Goal: Transaction & Acquisition: Obtain resource

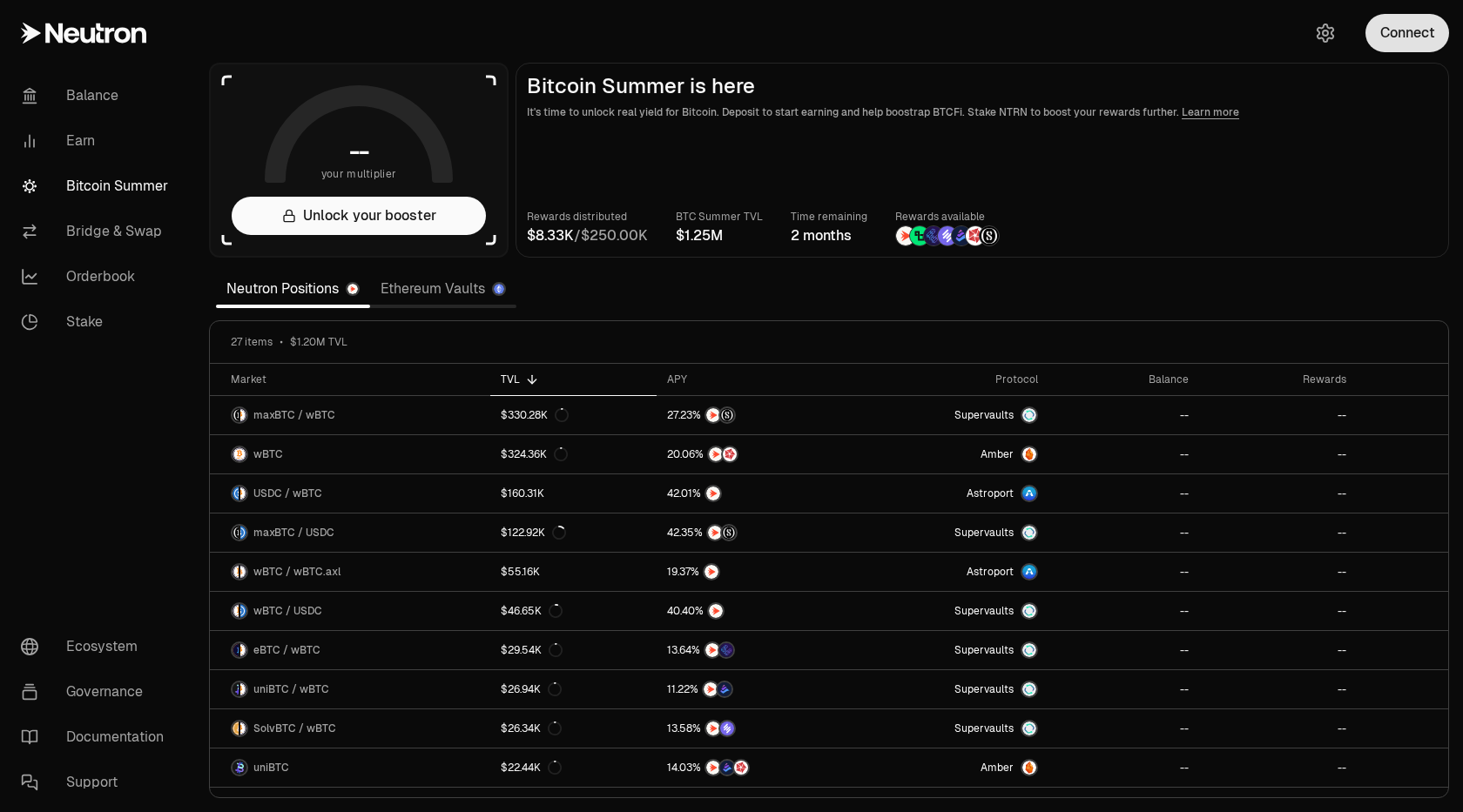
click at [1420, 32] on button "Connect" at bounding box center [1407, 33] width 83 height 39
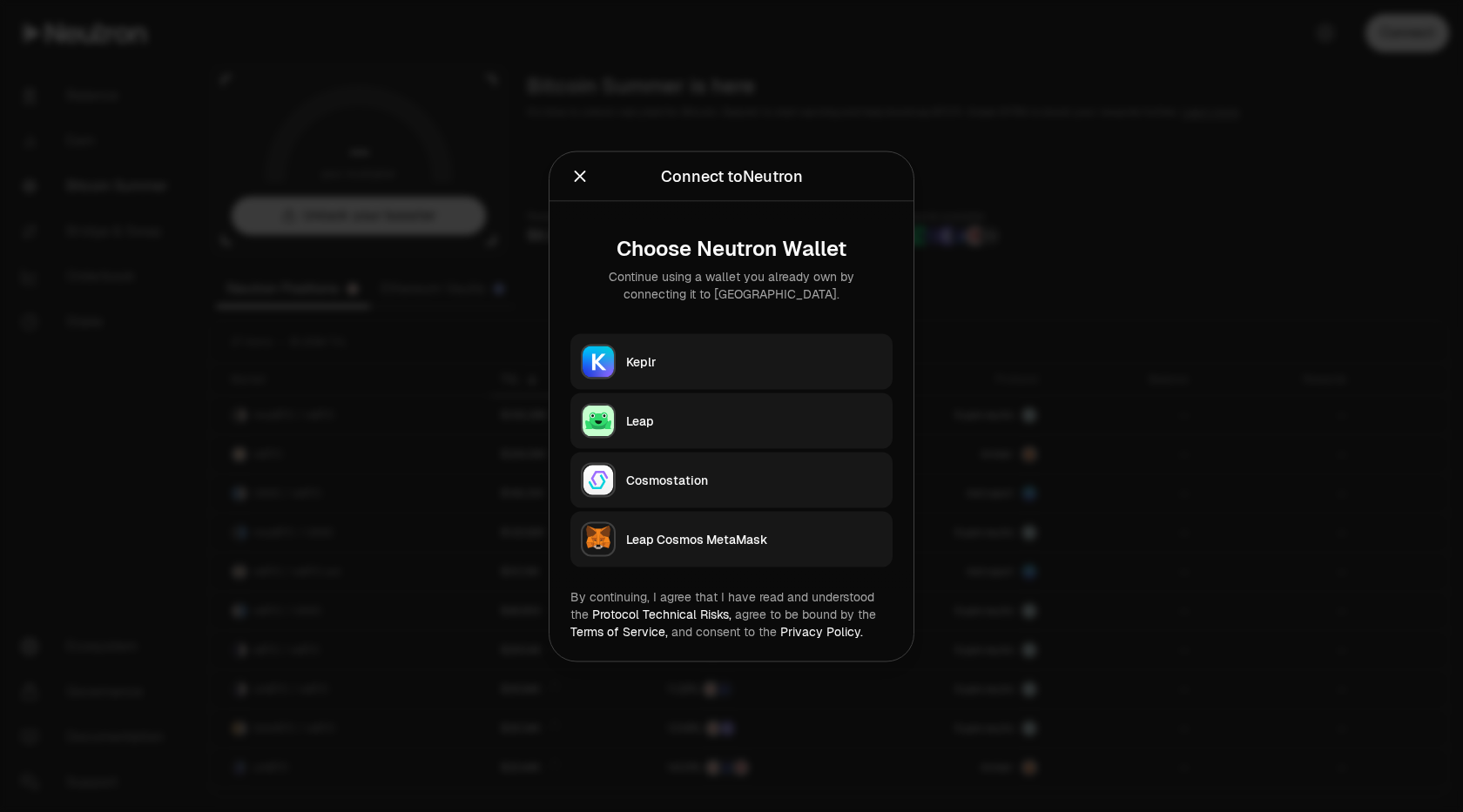
click at [679, 361] on div "Keplr" at bounding box center [754, 362] width 256 height 18
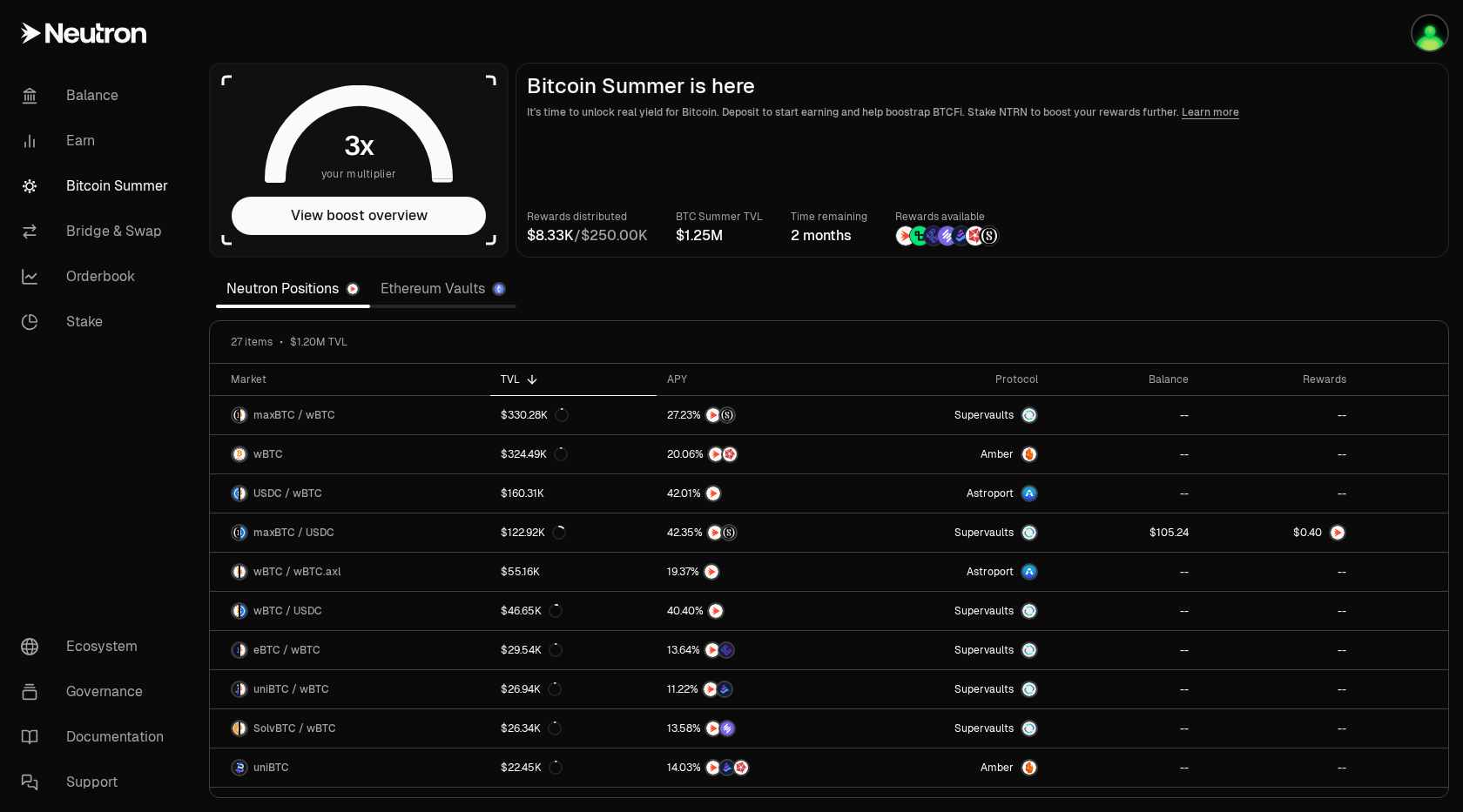
click at [1247, 172] on main "Bitcoin Summer is here It's time to unlock real yield for Bitcoin. Deposit to s…" at bounding box center [982, 160] width 934 height 195
click at [1146, 215] on div "Rewards distributed / BTC Summer TVL Time remaining 2 months Rewards available" at bounding box center [982, 228] width 911 height 39
drag, startPoint x: 1148, startPoint y: 205, endPoint x: 1138, endPoint y: 209, distance: 10.8
click at [1146, 205] on main "Bitcoin Summer is here It's time to unlock real yield for Bitcoin. Deposit to s…" at bounding box center [982, 160] width 934 height 195
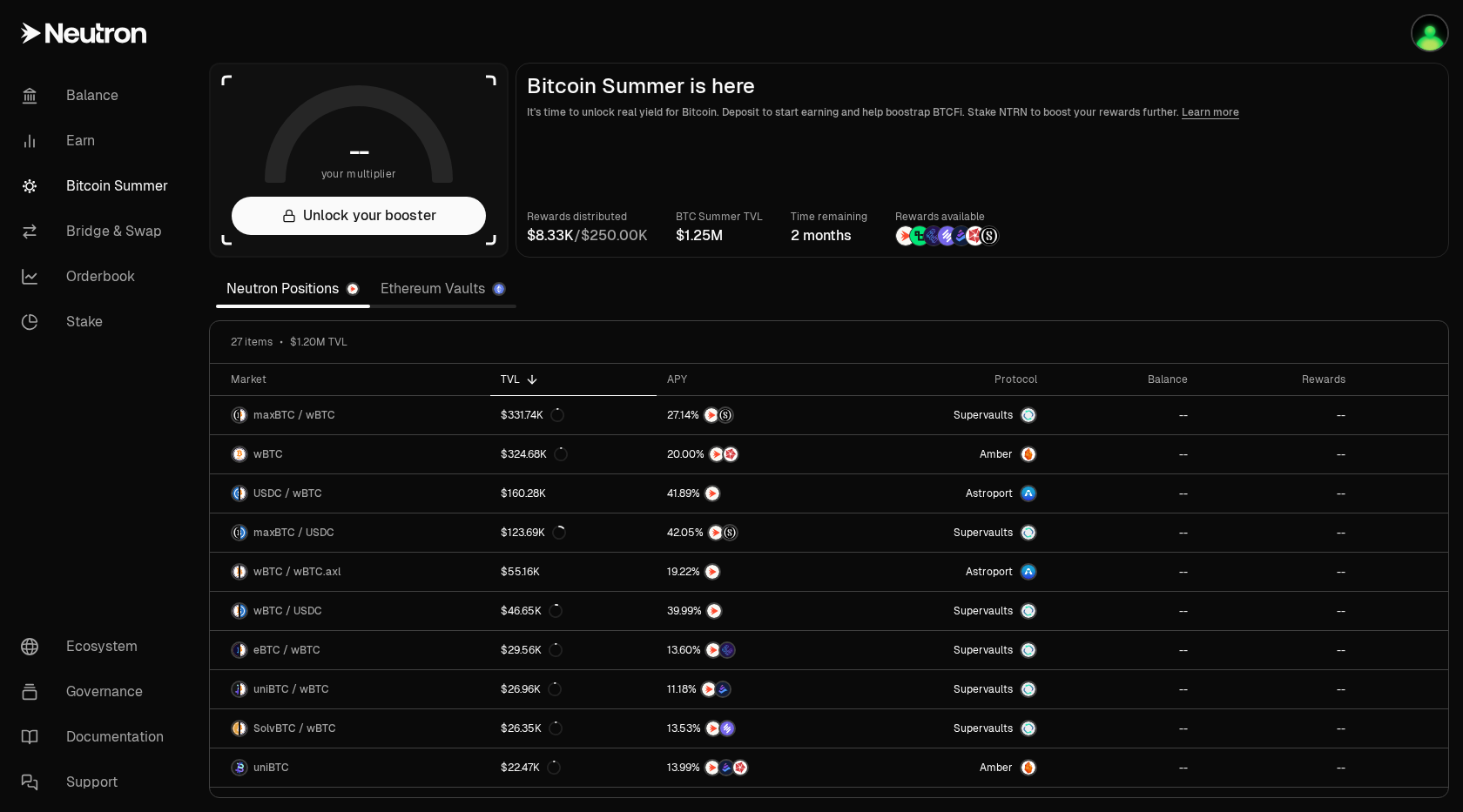
click at [1294, 171] on main "Bitcoin Summer is here It's time to unlock real yield for Bitcoin. Deposit to s…" at bounding box center [982, 160] width 934 height 195
